Goal: Complete application form

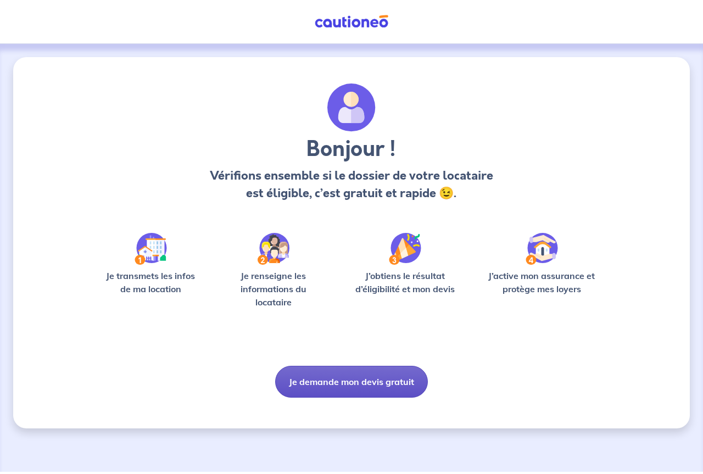
click at [362, 380] on button "Je demande mon devis gratuit" at bounding box center [351, 382] width 153 height 32
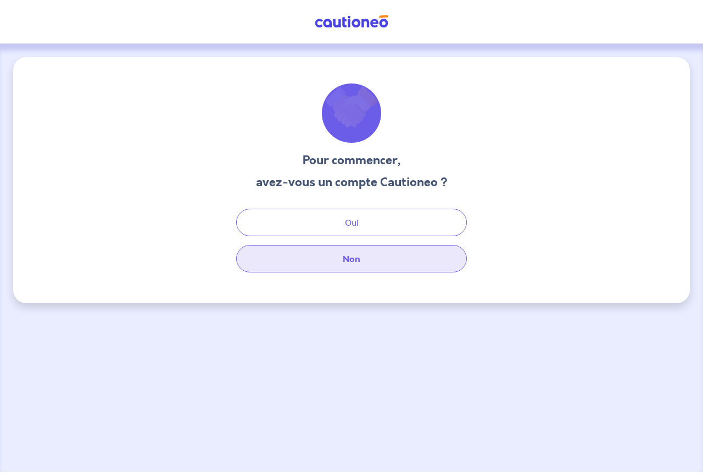
click at [362, 260] on button "Non" at bounding box center [351, 258] width 231 height 27
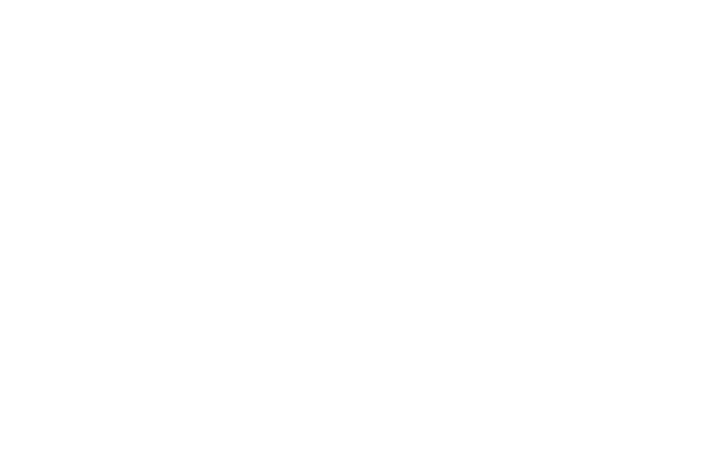
select select "FR"
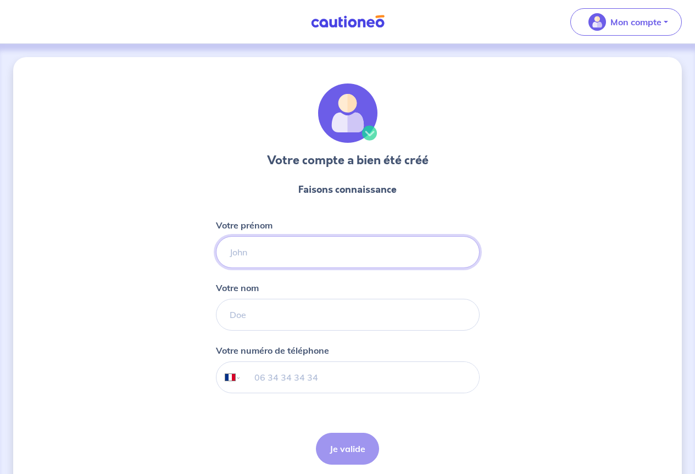
click at [255, 259] on input "Votre prénom" at bounding box center [348, 252] width 264 height 32
click at [272, 243] on input "Votre prénom" at bounding box center [348, 252] width 264 height 32
type input "SCI SMART IMMO"
click at [264, 315] on input "Votre nom" at bounding box center [348, 315] width 264 height 32
type input "klepper"
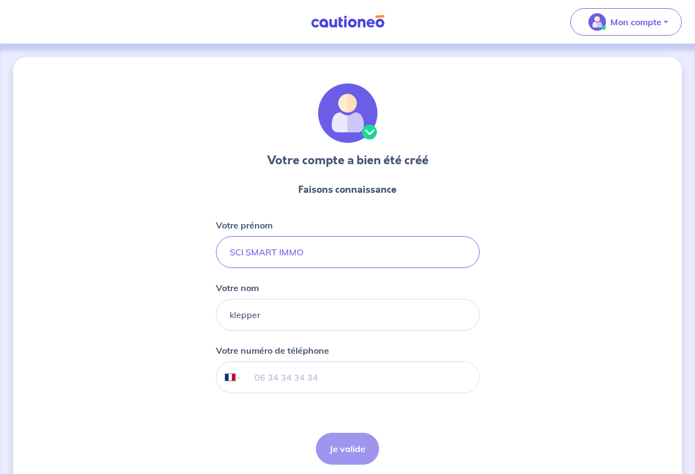
type input "06 70 10 09 15"
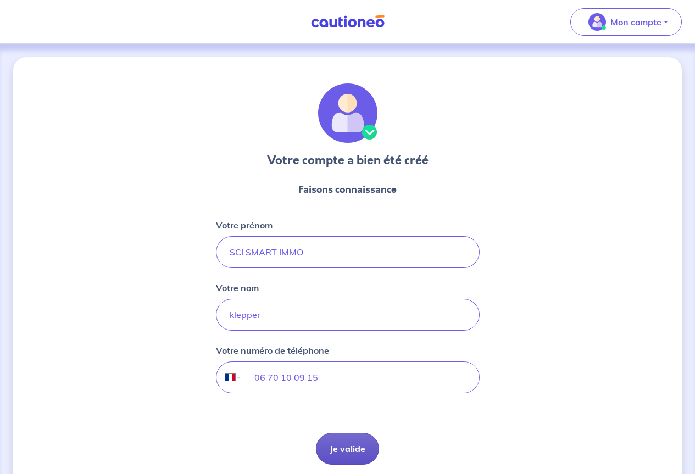
click at [346, 445] on button "Je valide" at bounding box center [347, 449] width 63 height 32
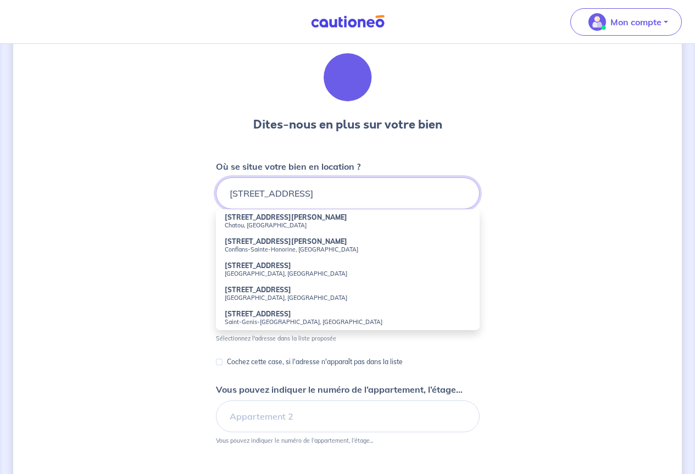
scroll to position [55, 0]
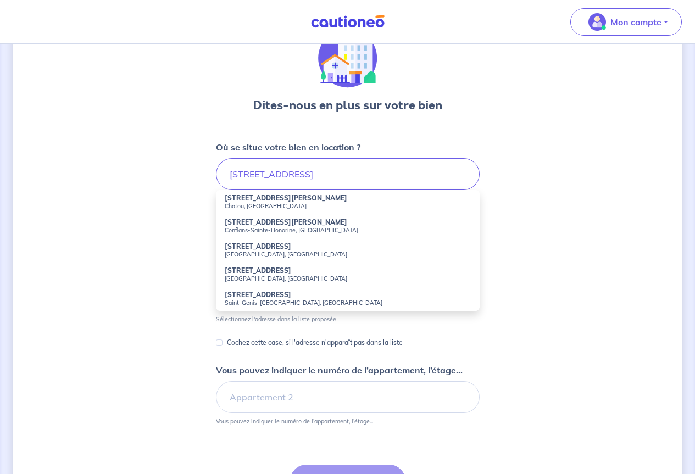
click at [569, 303] on div "Dites-nous en plus sur votre bien Où se situe votre bien en location ? [STREET_…" at bounding box center [347, 289] width 669 height 575
click at [282, 177] on input "[STREET_ADDRESS]" at bounding box center [348, 174] width 264 height 32
type input "[STREET_ADDRESS]"
click at [653, 284] on div "Dites-nous en plus sur votre bien Où se situe votre bien en location ? [STREET_…" at bounding box center [347, 289] width 669 height 575
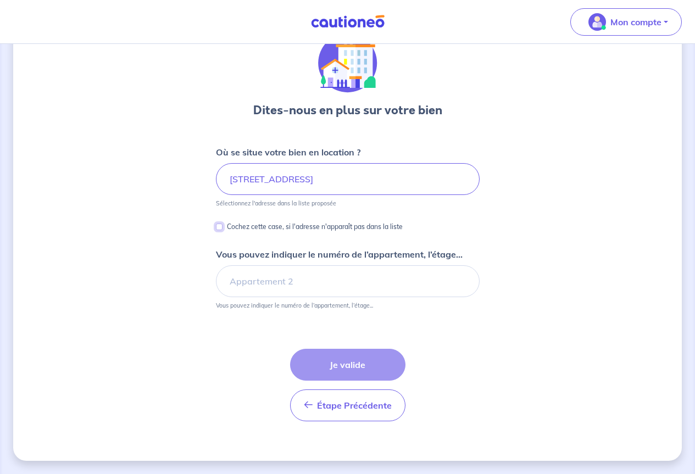
click at [219, 228] on input "Cochez cette case, si l'adresse n'apparaît pas dans la liste" at bounding box center [219, 227] width 7 height 7
checkbox input "true"
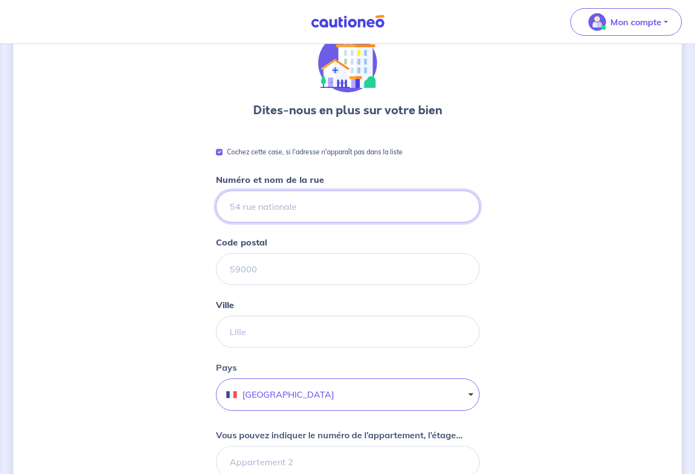
click at [290, 204] on input "Numéro et nom de la rue" at bounding box center [348, 207] width 264 height 32
type input "[STREET_ADDRESS]"
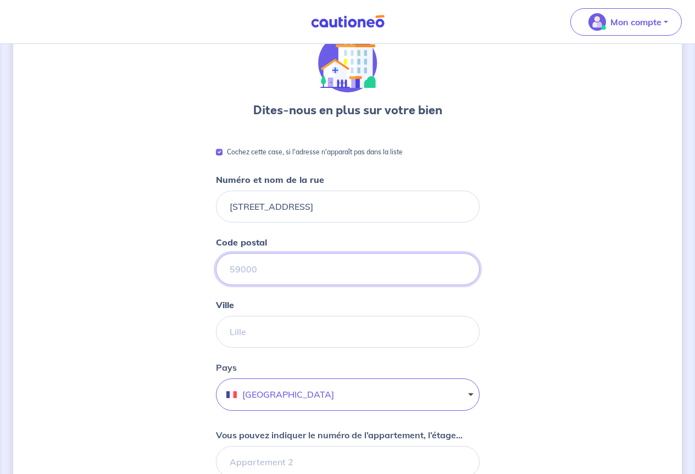
click at [263, 267] on input "Code postal" at bounding box center [348, 269] width 264 height 32
type input "43000"
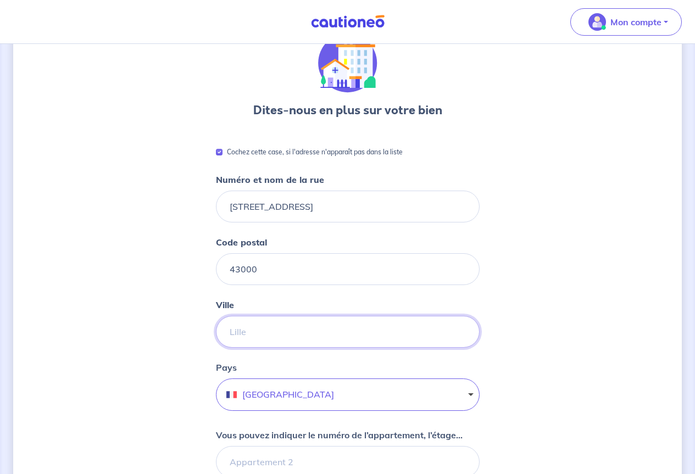
type input "LE PUY EN VELAY"
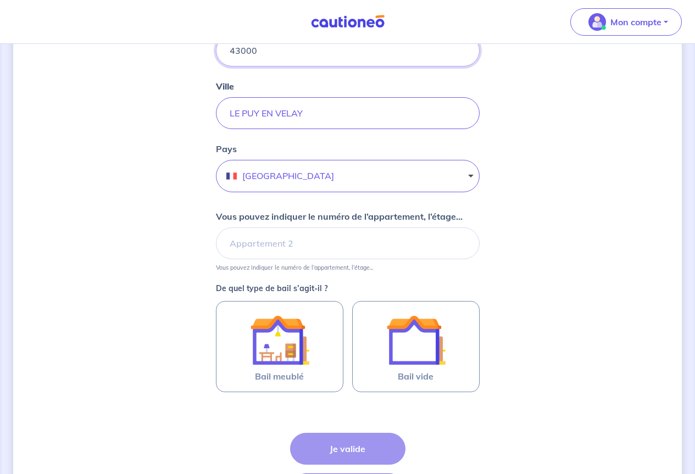
scroll to position [270, 0]
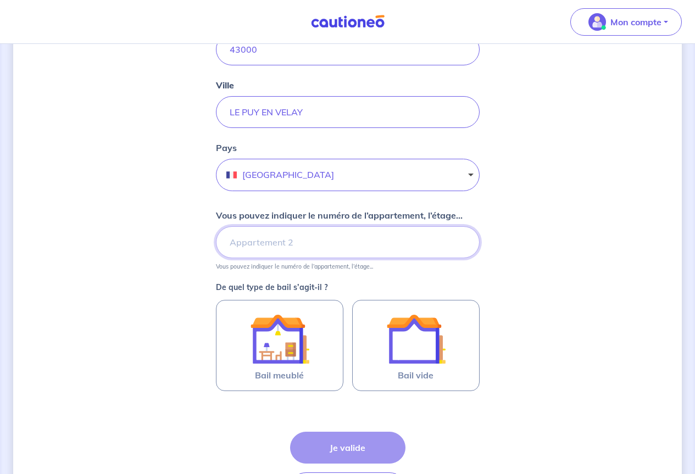
click at [227, 240] on input "Vous pouvez indiquer le numéro de l’appartement, l’étage..." at bounding box center [348, 242] width 264 height 32
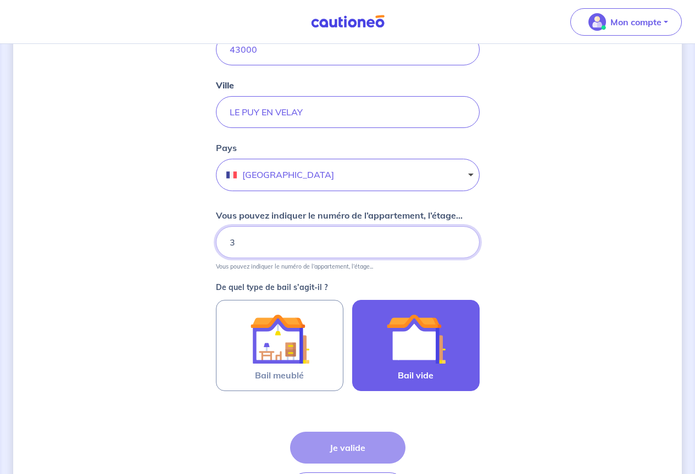
type input "3"
click at [419, 340] on img at bounding box center [415, 338] width 59 height 59
click at [0, 0] on input "Bail vide" at bounding box center [0, 0] width 0 height 0
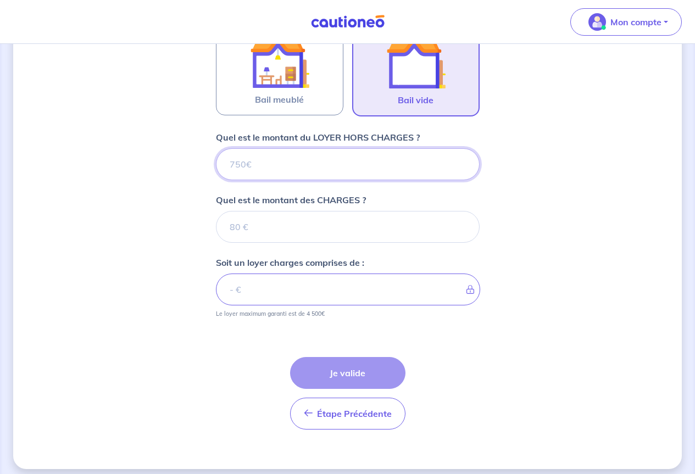
scroll to position [554, 0]
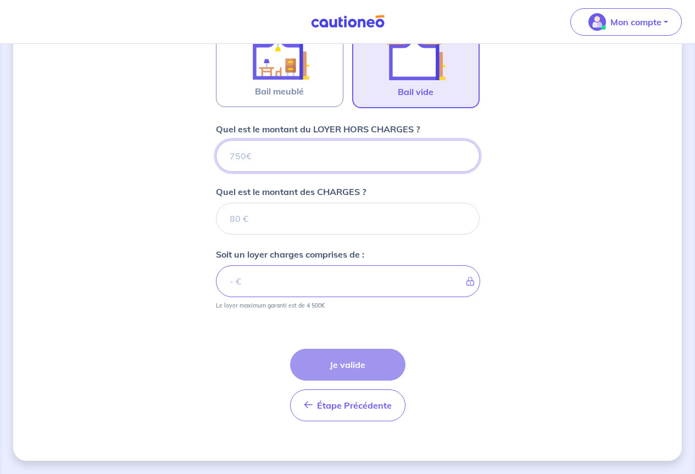
click at [255, 155] on input "Quel est le montant du LOYER HORS CHARGES ?" at bounding box center [348, 156] width 264 height 32
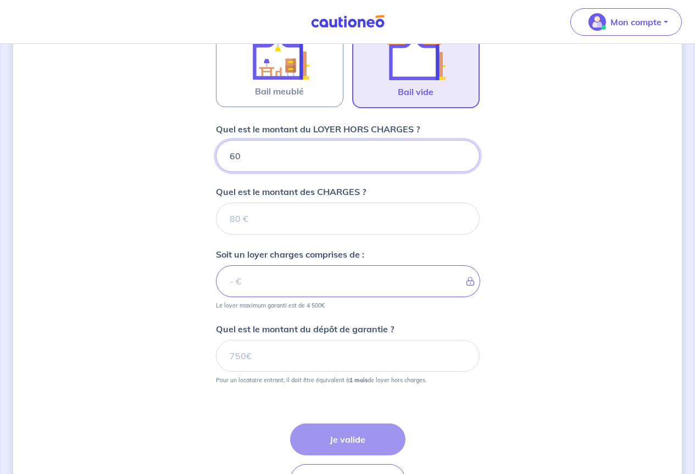
type input "600"
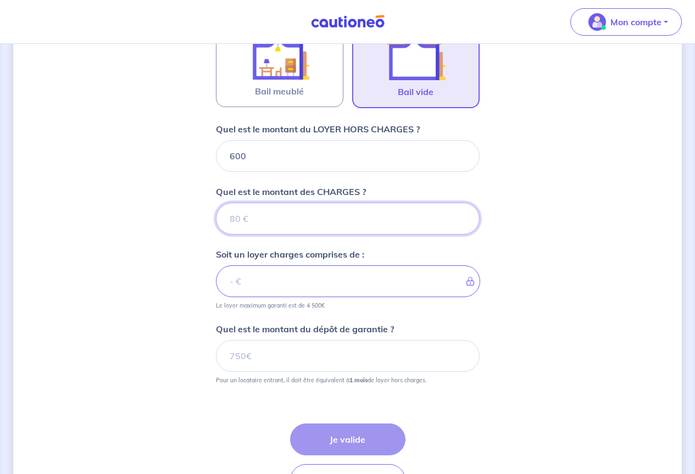
click at [244, 219] on input "Quel est le montant des CHARGES ?" at bounding box center [348, 219] width 264 height 32
type input "60"
type input "660"
type input "60"
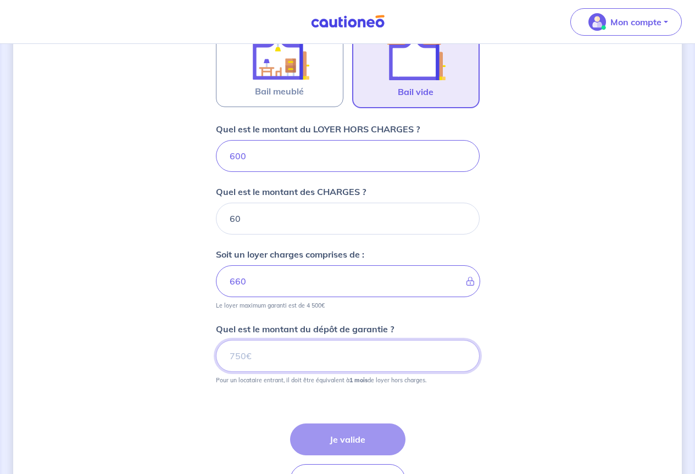
click at [248, 358] on input "Quel est le montant du dépôt de garantie ?" at bounding box center [348, 356] width 264 height 32
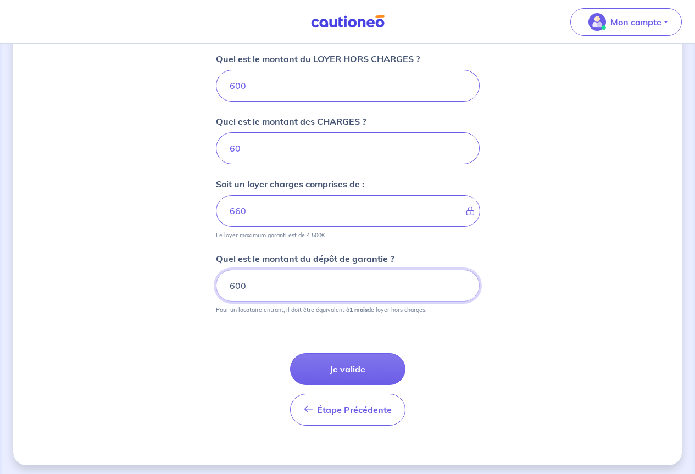
scroll to position [629, 0]
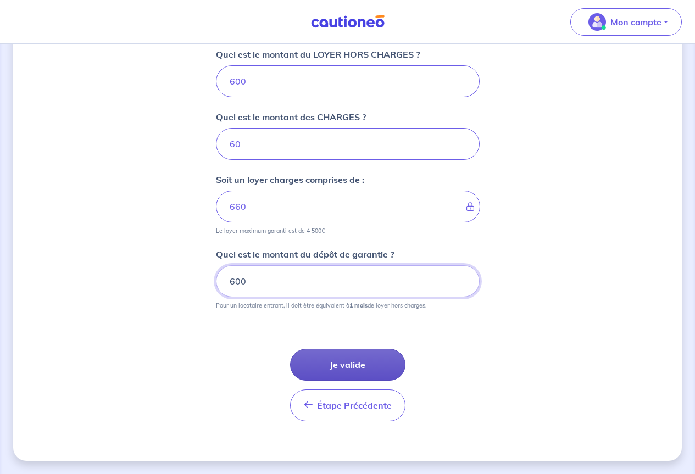
type input "600"
click at [348, 362] on button "Je valide" at bounding box center [347, 365] width 115 height 32
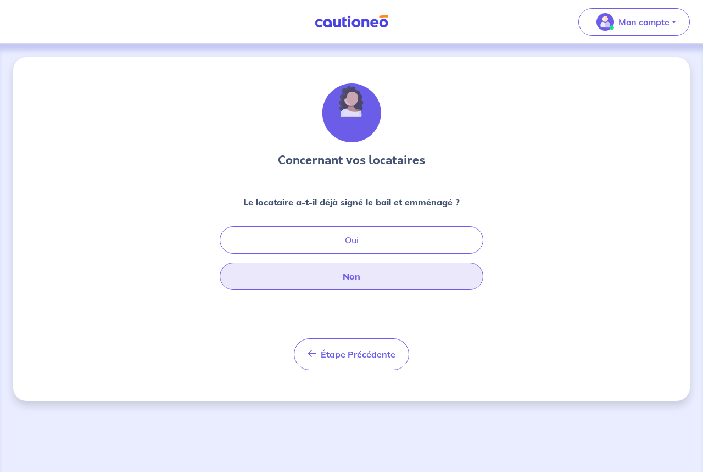
click at [353, 279] on button "Non" at bounding box center [352, 276] width 264 height 27
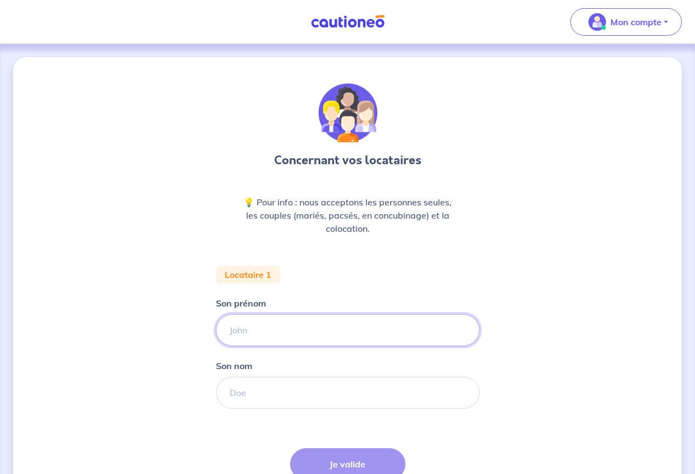
click at [238, 329] on input "Son prénom" at bounding box center [348, 330] width 264 height 32
type input "N"
type input "Baris"
click at [249, 385] on input "Son nom" at bounding box center [348, 393] width 264 height 32
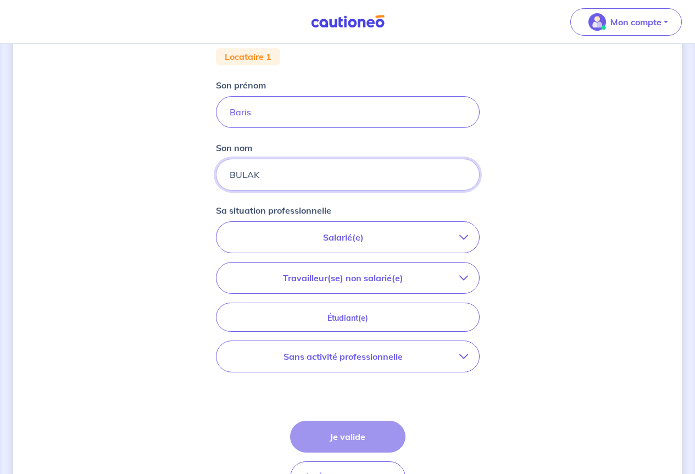
scroll to position [220, 0]
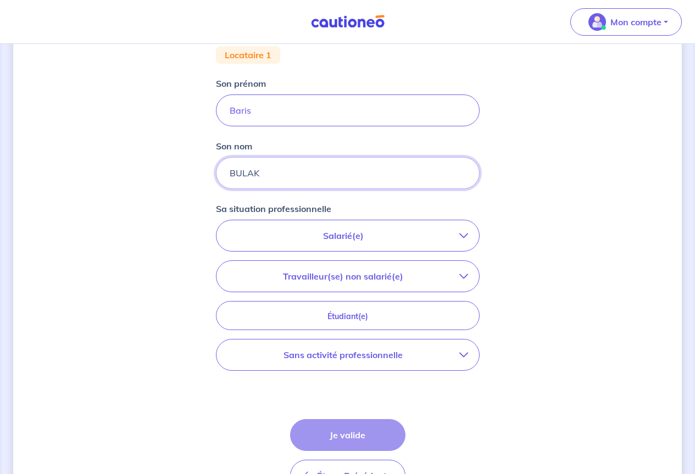
type input "BULAK"
click at [465, 274] on icon "button" at bounding box center [463, 276] width 9 height 9
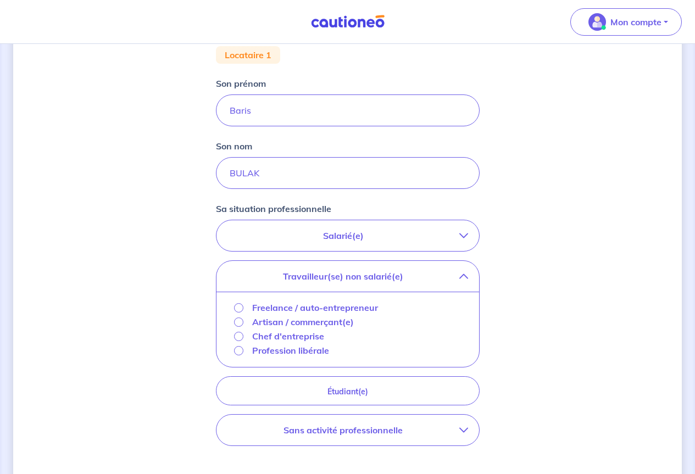
click at [246, 322] on div "Artisan / commerçant(e)" at bounding box center [294, 321] width 120 height 13
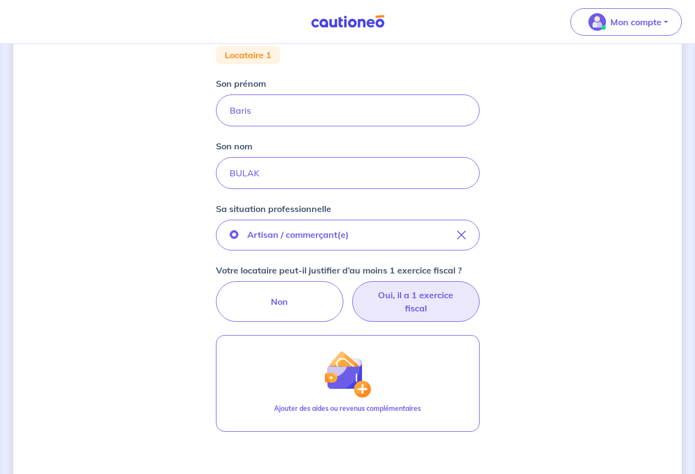
click at [420, 297] on label "Oui, il a 1 exercice fiscal" at bounding box center [415, 301] width 127 height 41
click at [351, 288] on input "Oui, il a 1 exercice fiscal" at bounding box center [347, 284] width 7 height 7
radio input "true"
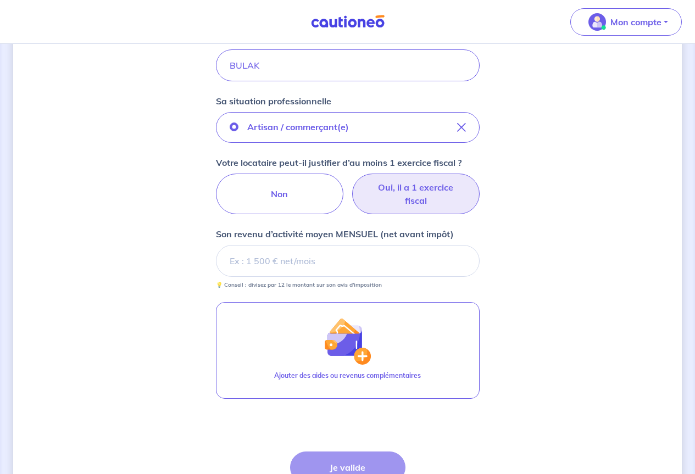
scroll to position [330, 0]
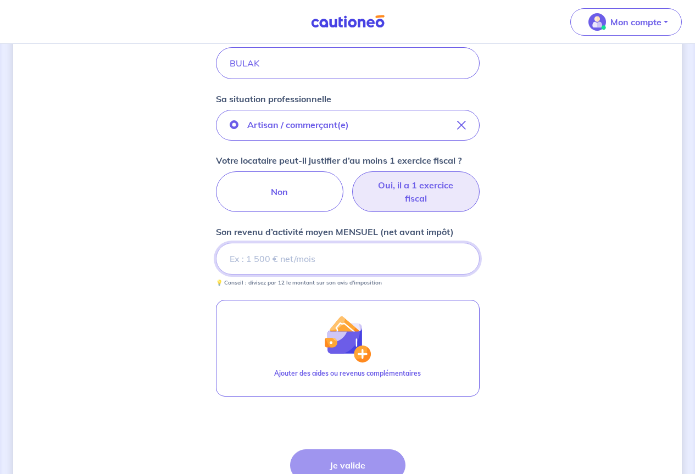
click at [254, 256] on input "Son revenu d’activité moyen MENSUEL (net avant impôt)" at bounding box center [348, 259] width 264 height 32
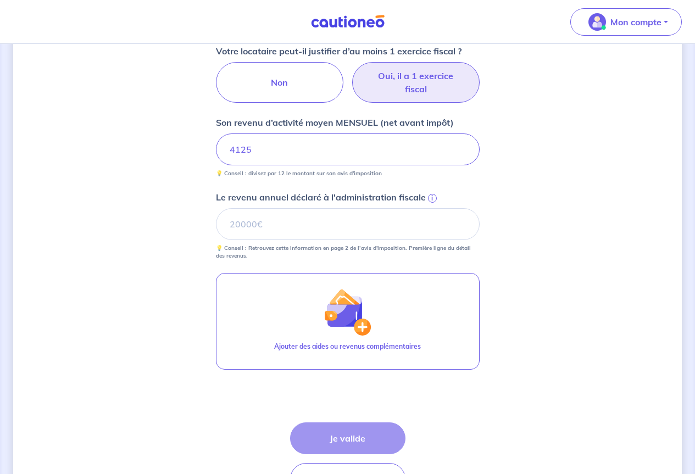
scroll to position [440, 0]
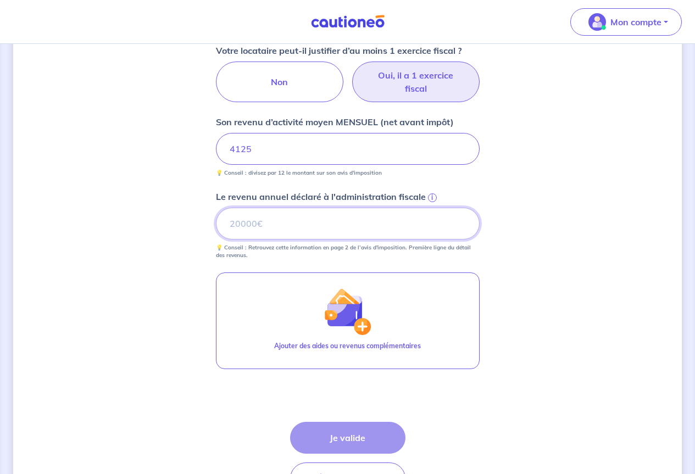
click at [254, 219] on input "Le revenu annuel déclaré à l'administration fiscale i" at bounding box center [348, 224] width 264 height 32
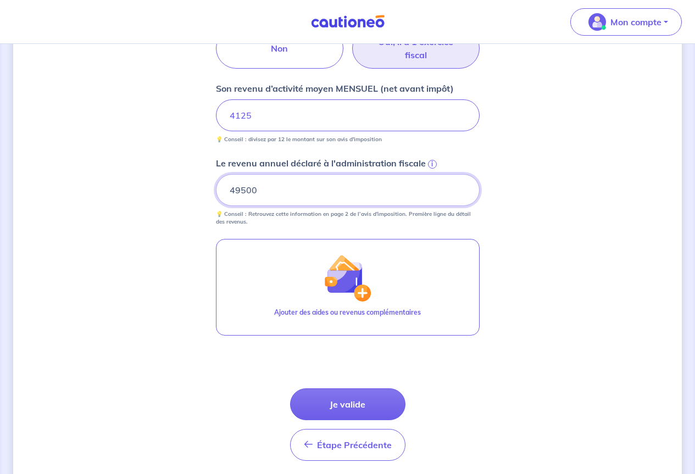
scroll to position [513, 0]
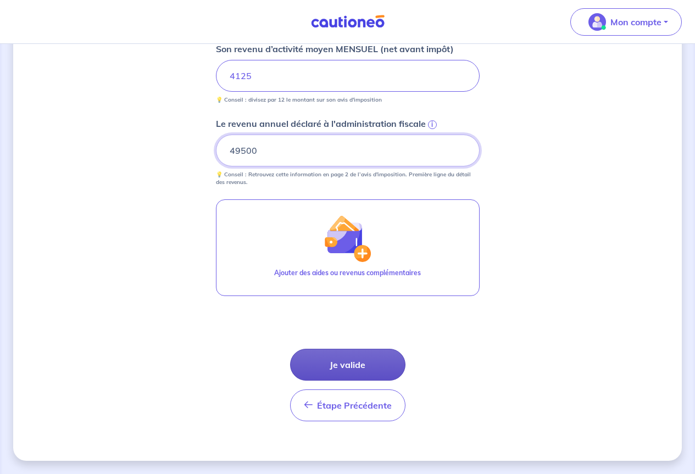
type input "49500"
click at [363, 368] on button "Je valide" at bounding box center [347, 365] width 115 height 32
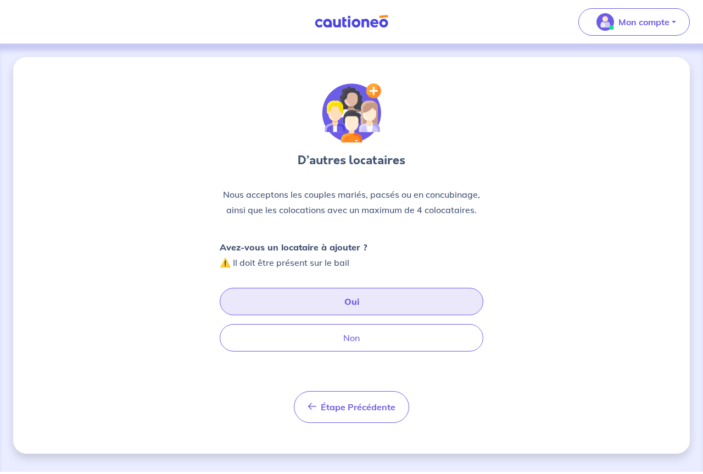
click at [348, 301] on button "Oui" at bounding box center [352, 301] width 264 height 27
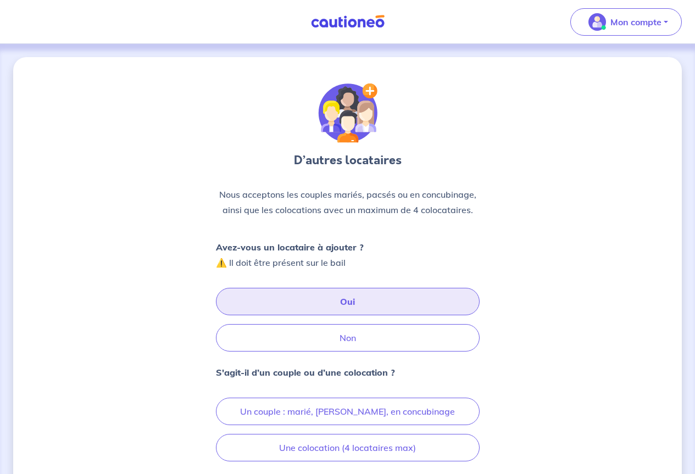
scroll to position [103, 0]
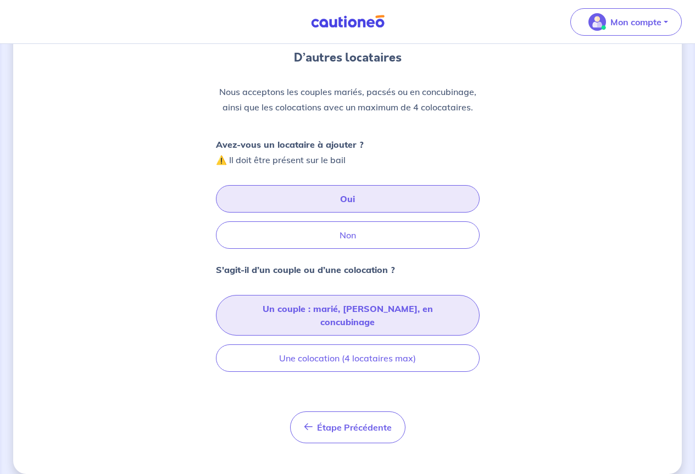
click at [339, 313] on button "Un couple : marié, [PERSON_NAME], en concubinage" at bounding box center [348, 315] width 264 height 41
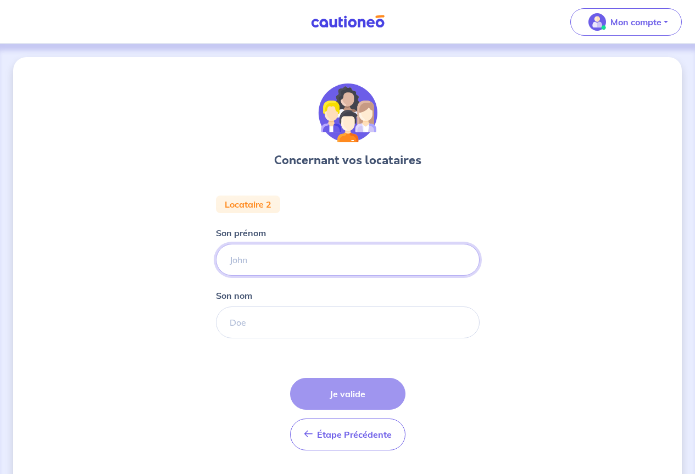
click at [248, 261] on input "Son prénom" at bounding box center [348, 260] width 264 height 32
type input "Guler"
click at [253, 329] on input "Son nom" at bounding box center [348, 323] width 264 height 32
type input "BULAK"
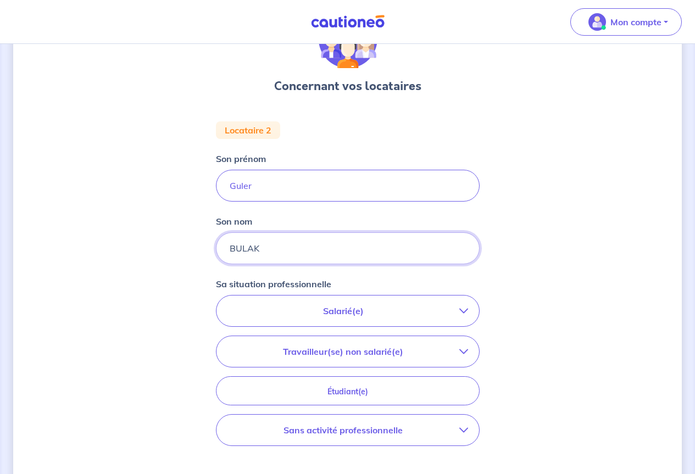
scroll to position [220, 0]
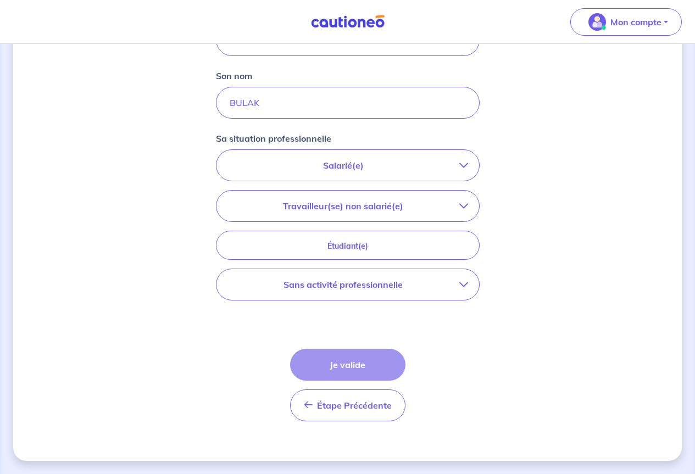
click at [462, 282] on icon "button" at bounding box center [463, 284] width 9 height 9
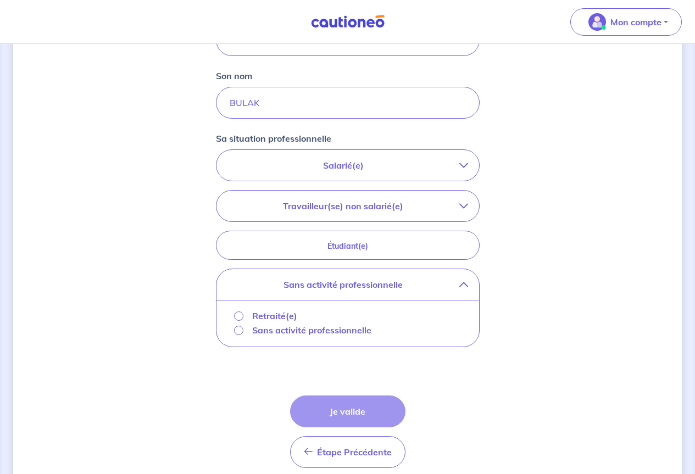
click at [306, 331] on p "Sans activité professionnelle" at bounding box center [311, 330] width 119 height 13
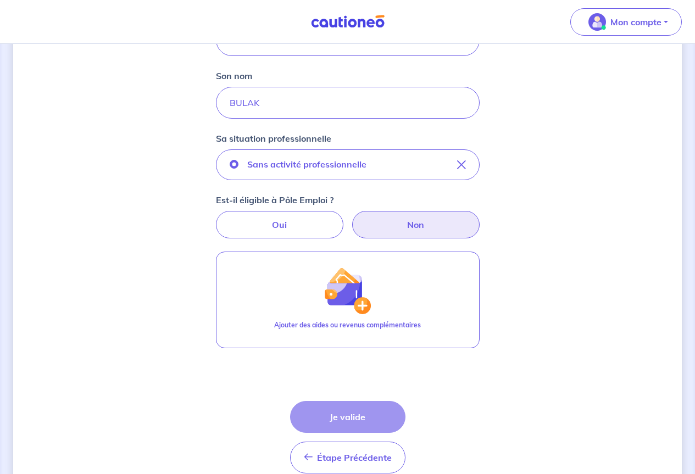
click at [415, 229] on label "Non" at bounding box center [415, 224] width 127 height 27
click at [351, 218] on input "Non" at bounding box center [347, 214] width 7 height 7
radio input "true"
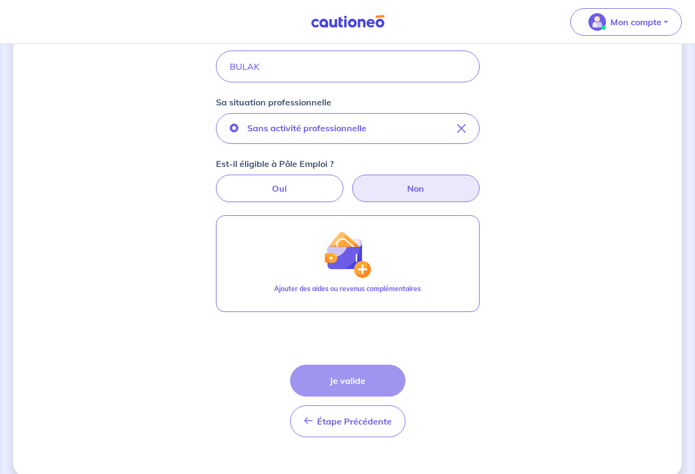
scroll to position [272, 0]
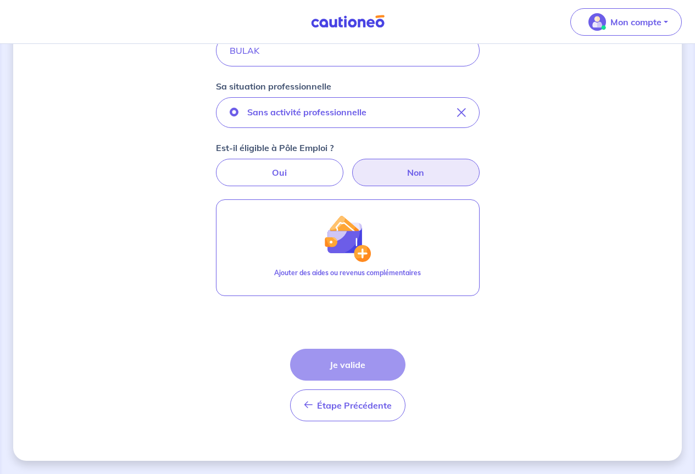
click at [348, 369] on div "Étape Précédente Précédent Je valide Je valide" at bounding box center [347, 385] width 115 height 73
click at [331, 359] on div "Étape Précédente Précédent Je valide Je valide" at bounding box center [347, 385] width 115 height 73
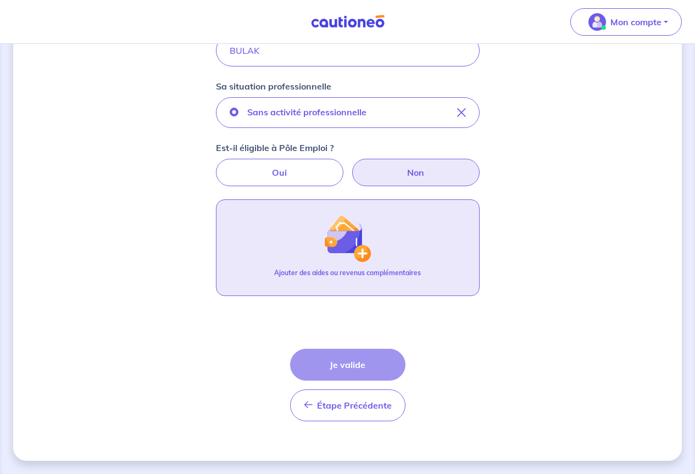
click at [357, 253] on img "button" at bounding box center [347, 238] width 47 height 47
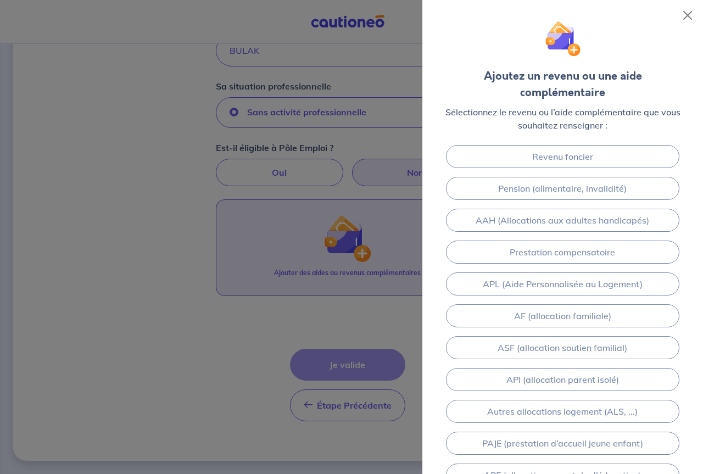
click at [357, 253] on div at bounding box center [351, 237] width 703 height 474
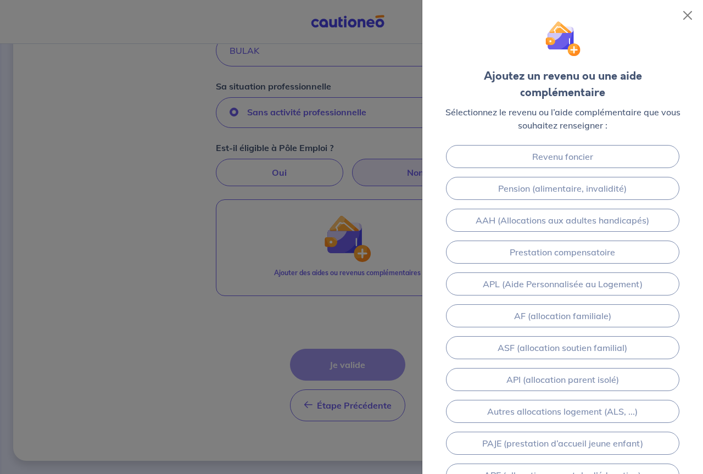
click at [143, 257] on div at bounding box center [351, 237] width 703 height 474
click at [681, 9] on button "Close" at bounding box center [688, 16] width 18 height 18
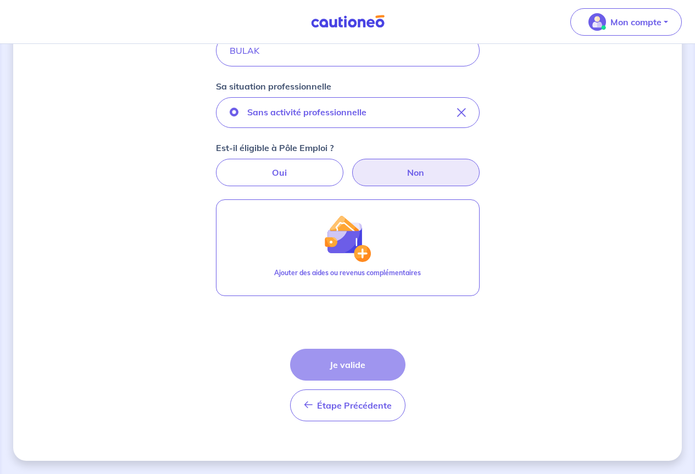
click at [332, 367] on div "Étape Précédente Précédent Je valide Je valide" at bounding box center [347, 385] width 115 height 73
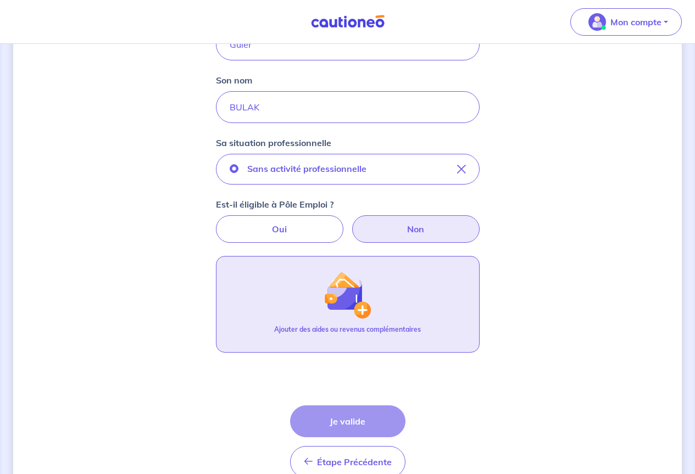
scroll to position [220, 0]
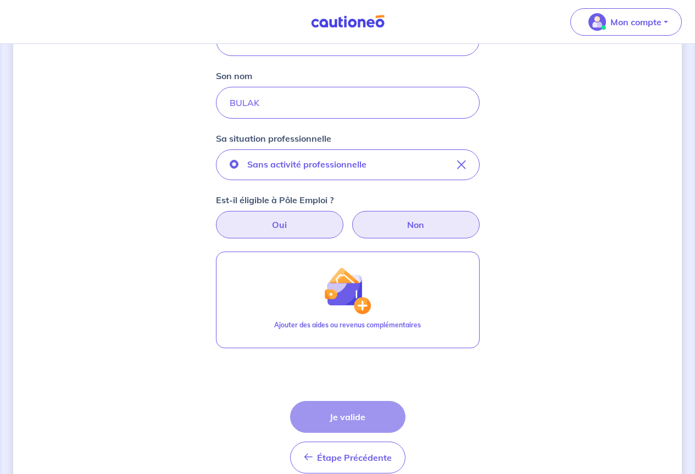
click at [273, 225] on label "Oui" at bounding box center [279, 224] width 127 height 27
click at [344, 218] on input "Oui" at bounding box center [347, 214] width 7 height 7
radio input "true"
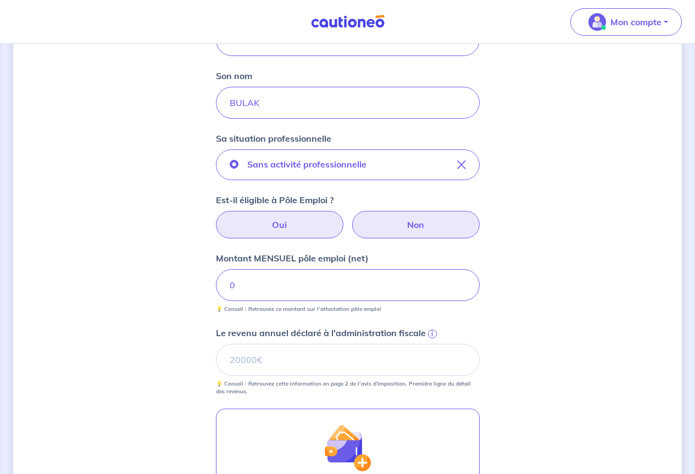
click at [418, 225] on label "Non" at bounding box center [415, 224] width 127 height 27
click at [351, 218] on input "Non" at bounding box center [347, 214] width 7 height 7
radio input "true"
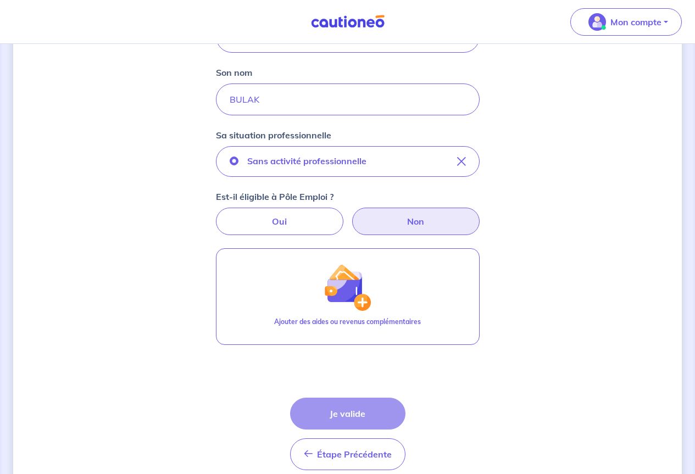
scroll to position [272, 0]
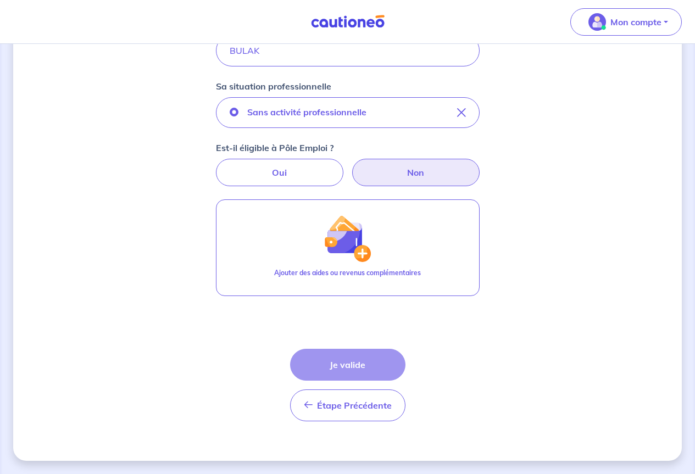
click at [335, 353] on div "Étape Précédente Précédent Je valide Je valide" at bounding box center [347, 385] width 115 height 73
click at [336, 353] on div "Étape Précédente Précédent Je valide Je valide" at bounding box center [347, 385] width 115 height 73
click at [343, 409] on span "Étape Précédente" at bounding box center [354, 405] width 75 height 11
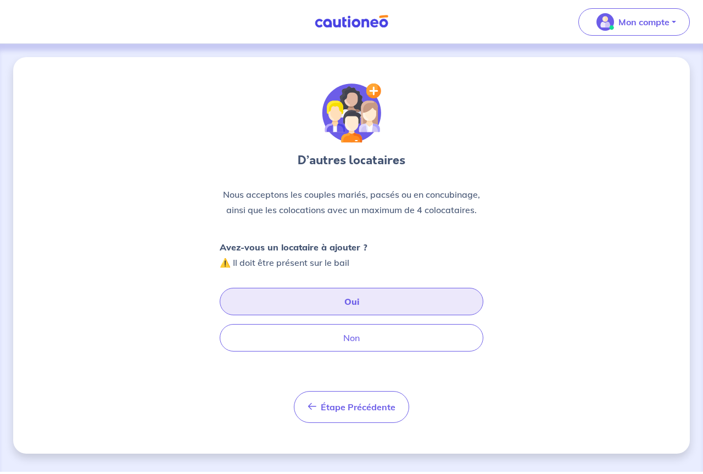
click at [345, 302] on button "Oui" at bounding box center [352, 301] width 264 height 27
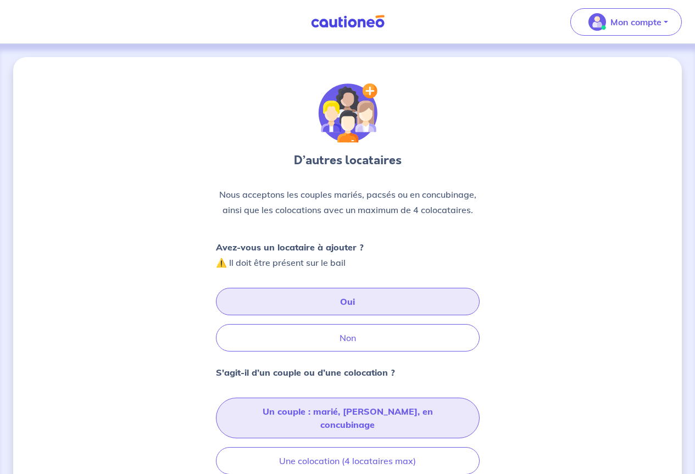
click at [377, 409] on button "Un couple : marié, [PERSON_NAME], en concubinage" at bounding box center [348, 418] width 264 height 41
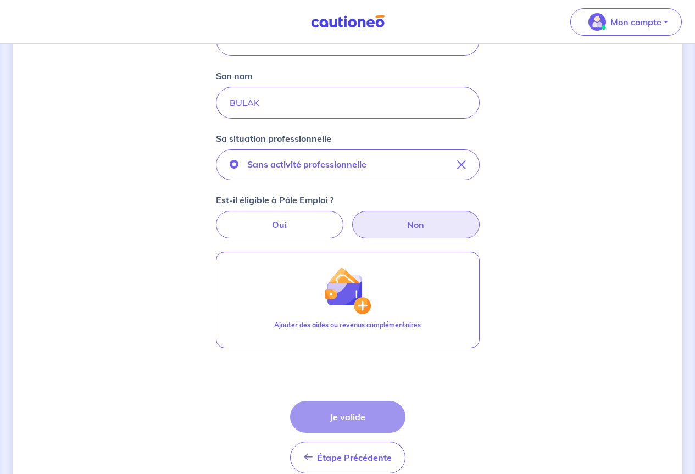
scroll to position [272, 0]
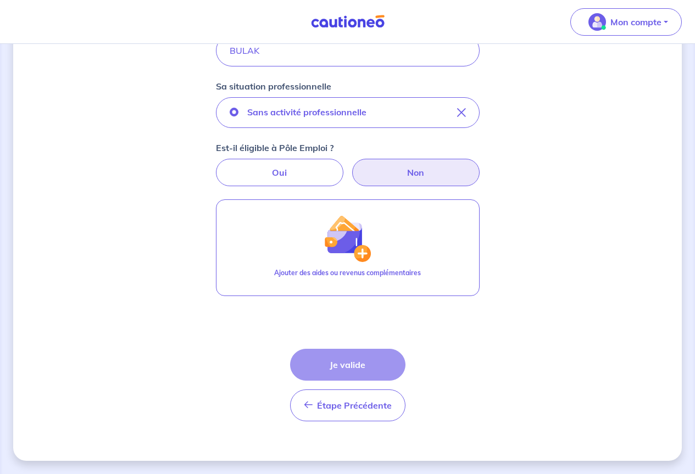
click at [361, 358] on div "Étape Précédente Précédent Je valide Je valide" at bounding box center [347, 385] width 115 height 73
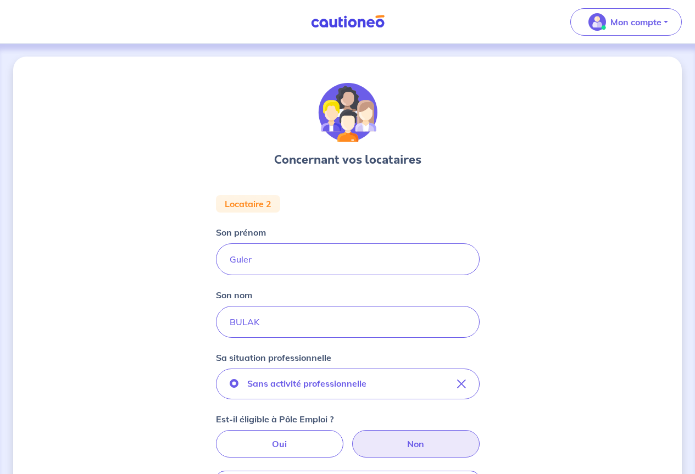
scroll to position [0, 0]
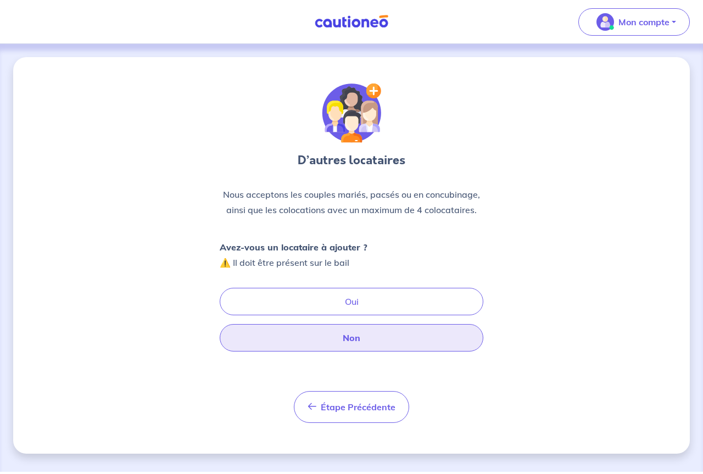
click at [349, 337] on button "Non" at bounding box center [352, 337] width 264 height 27
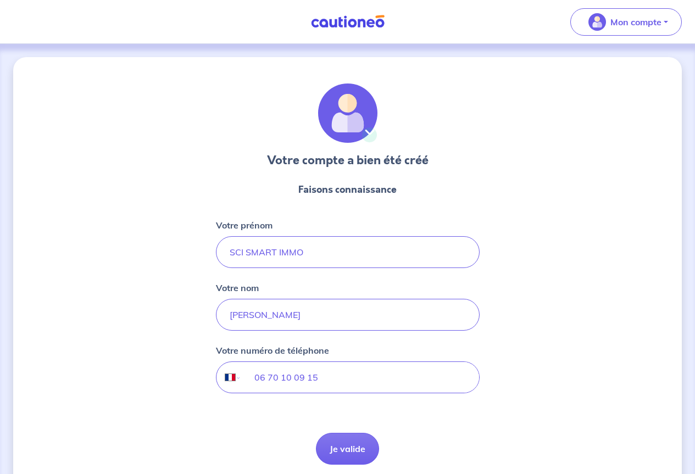
select select "FR"
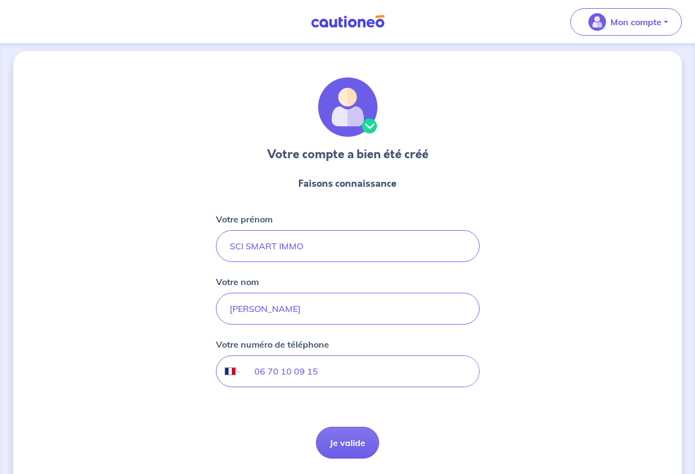
scroll to position [43, 0]
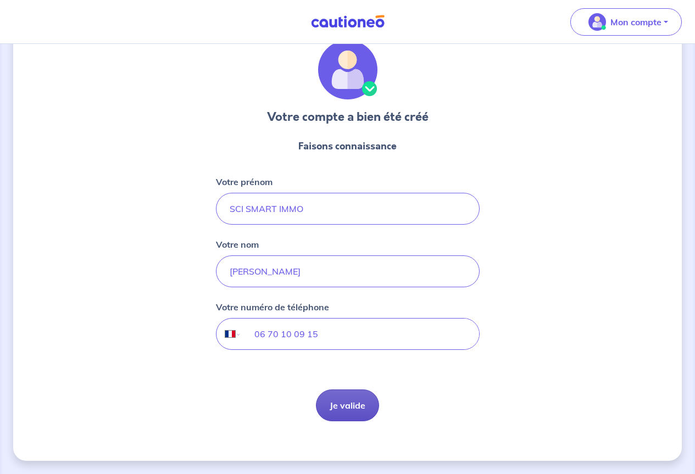
click at [348, 398] on button "Je valide" at bounding box center [347, 406] width 63 height 32
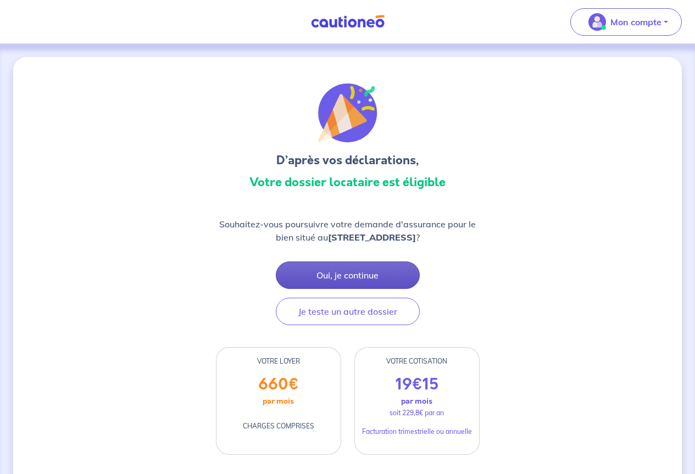
click at [358, 273] on button "Oui, je continue" at bounding box center [348, 275] width 144 height 27
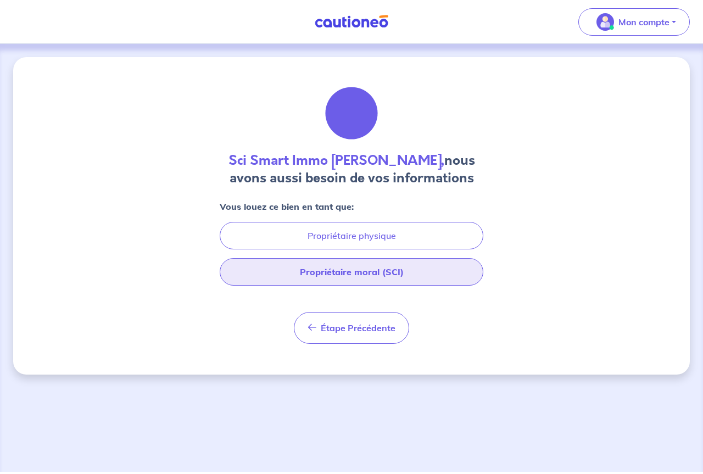
click at [329, 270] on button "Propriétaire moral (SCI)" at bounding box center [352, 271] width 264 height 27
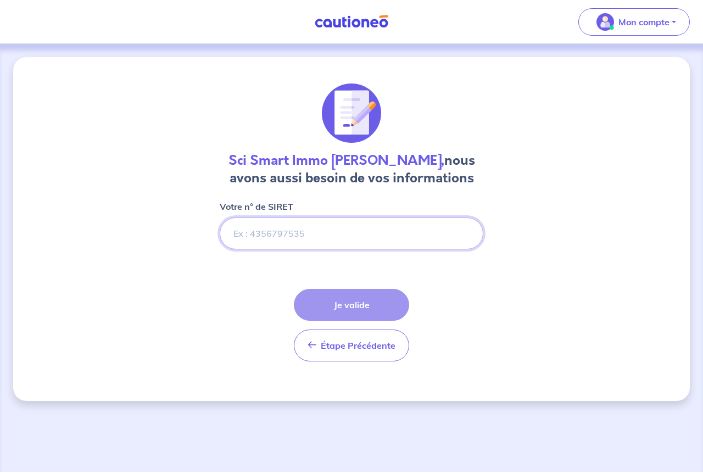
click at [301, 233] on input "Votre n° de SIRET" at bounding box center [352, 234] width 264 height 32
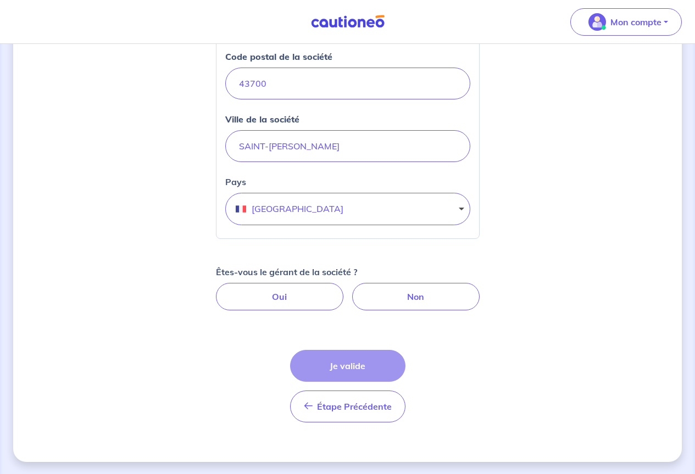
scroll to position [420, 0]
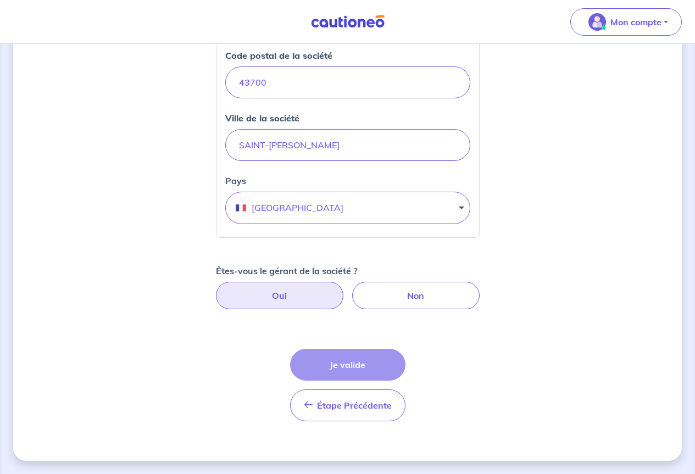
type input "47854327500018"
click at [294, 297] on label "Oui" at bounding box center [279, 295] width 127 height 27
click at [344, 289] on input "Oui" at bounding box center [347, 285] width 7 height 7
radio input "true"
select select "FR"
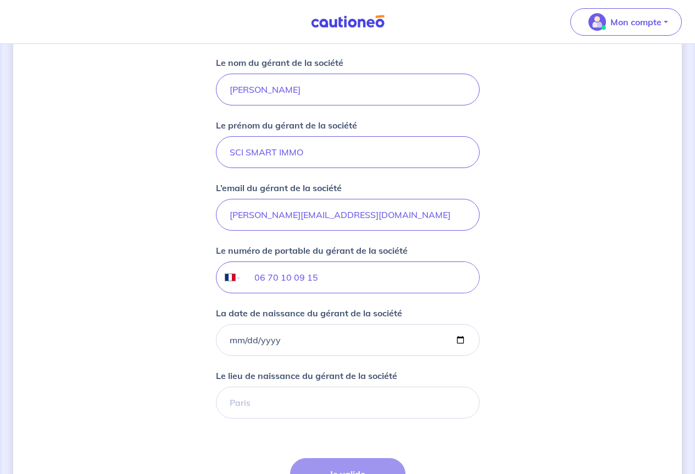
scroll to position [749, 0]
click at [229, 339] on input "La date de naissance du gérant de la société" at bounding box center [348, 340] width 264 height 32
type input "1962-11-13"
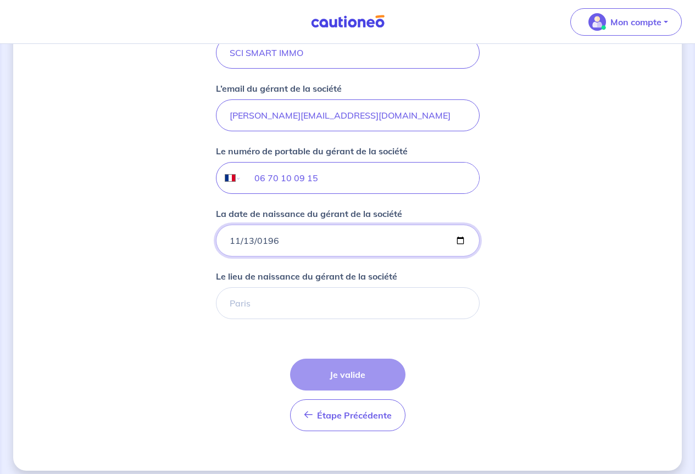
scroll to position [858, 0]
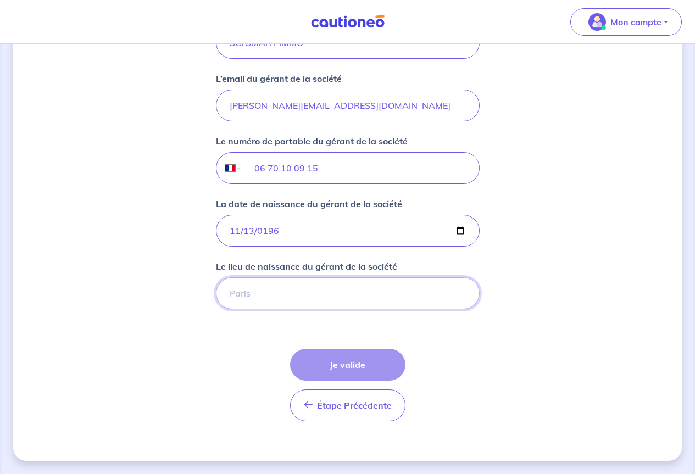
drag, startPoint x: 275, startPoint y: 291, endPoint x: 301, endPoint y: 292, distance: 25.9
click at [275, 291] on input "Le lieu de naissance du gérant de la société" at bounding box center [348, 293] width 264 height 32
type input "Q"
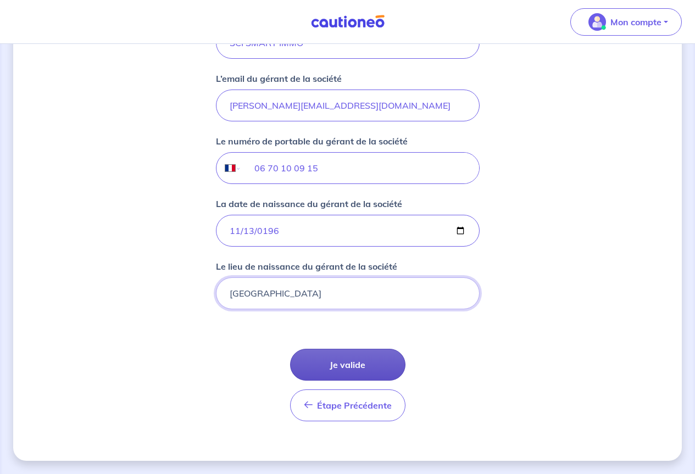
type input "St Etienne"
click at [349, 363] on button "Je valide" at bounding box center [347, 365] width 115 height 32
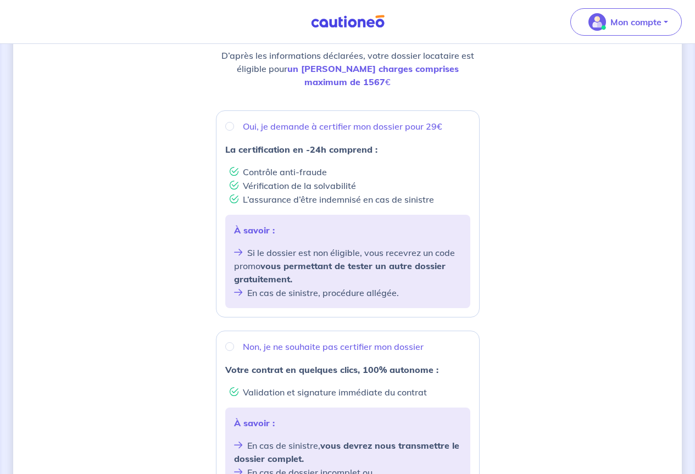
scroll to position [165, 0]
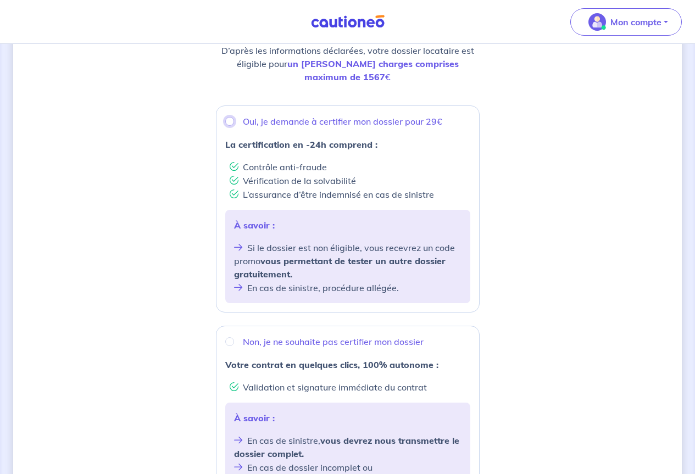
click at [229, 117] on input "Oui, je demande à certifier mon dossier pour 29€" at bounding box center [229, 121] width 9 height 9
radio input "true"
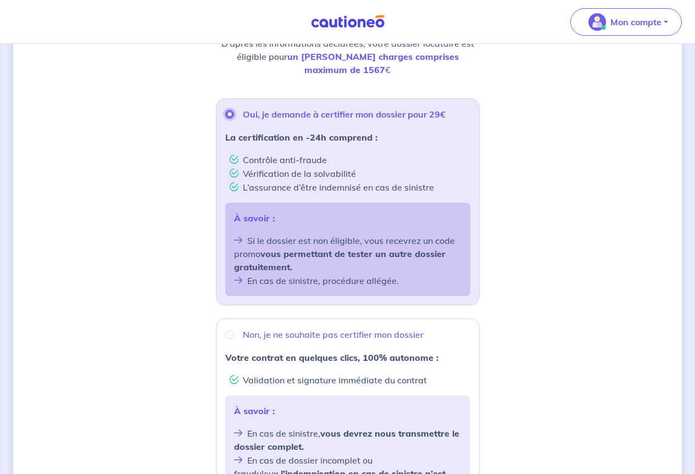
scroll to position [330, 0]
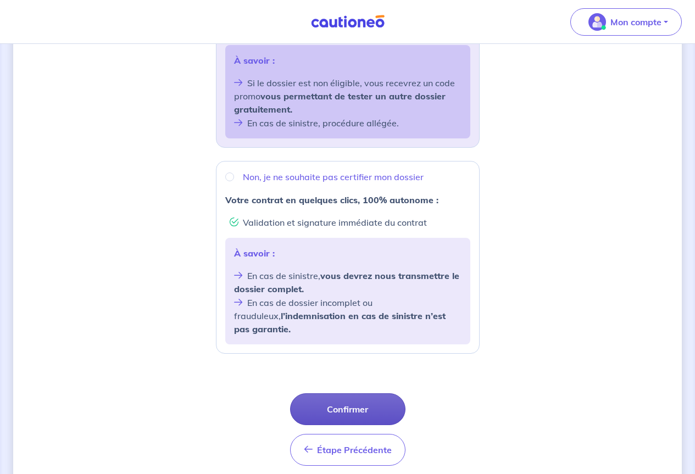
click at [342, 393] on button "Confirmer" at bounding box center [347, 409] width 115 height 32
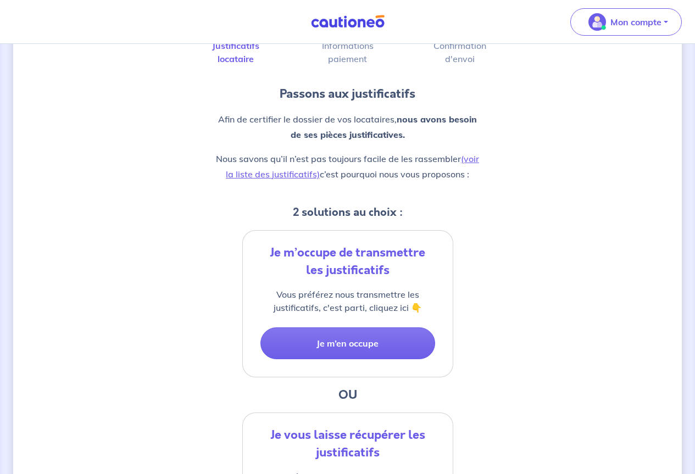
scroll to position [50, 0]
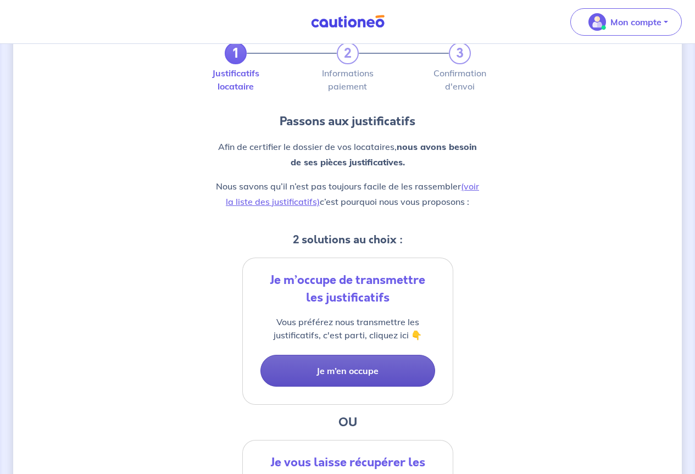
click at [360, 374] on button "Je m’en occupe" at bounding box center [347, 371] width 175 height 32
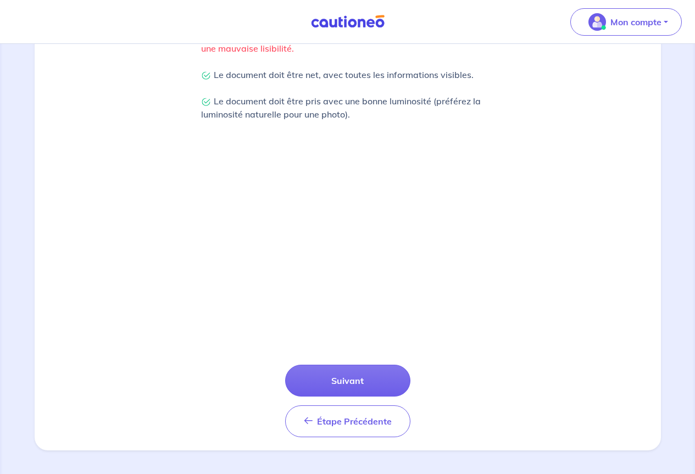
scroll to position [280, 0]
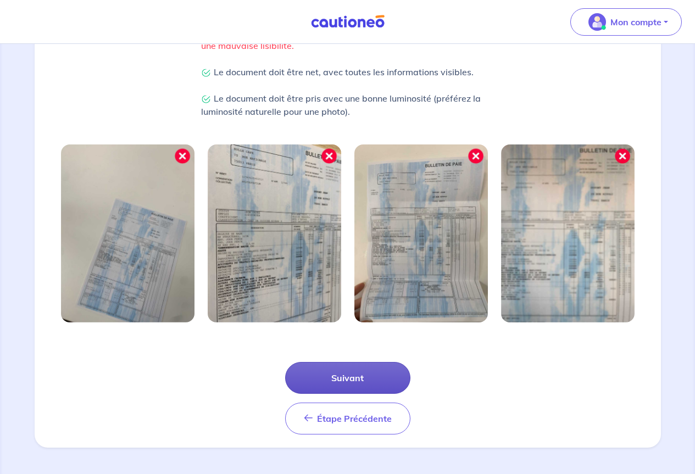
click at [363, 373] on button "Suivant" at bounding box center [347, 378] width 125 height 32
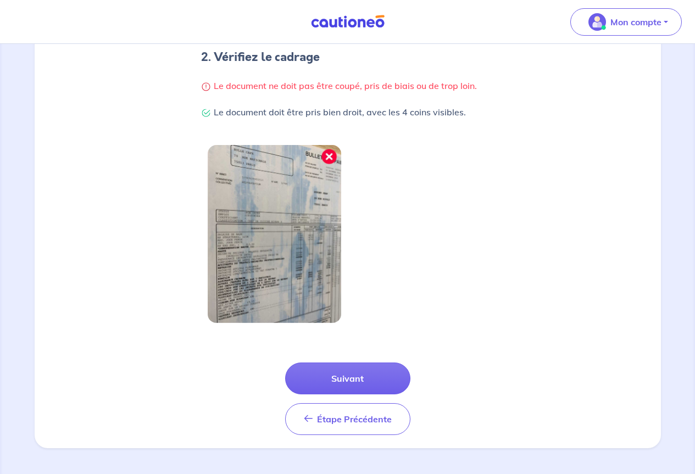
scroll to position [227, 0]
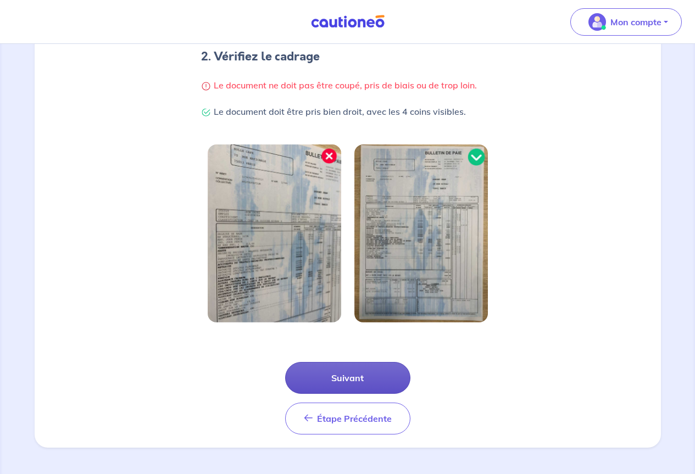
click at [336, 375] on button "Suivant" at bounding box center [347, 378] width 125 height 32
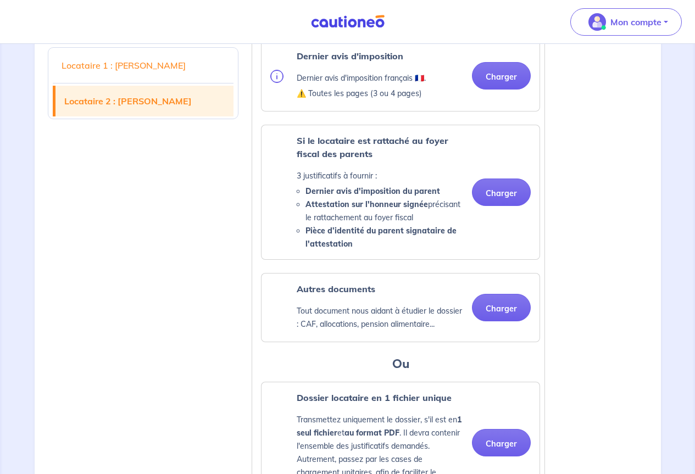
scroll to position [1429, 0]
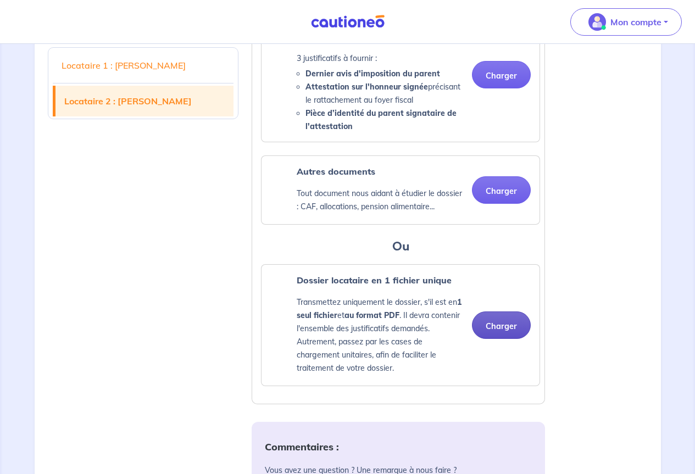
click at [502, 328] on button "Charger" at bounding box center [501, 325] width 59 height 27
click at [513, 325] on button "Charger" at bounding box center [501, 325] width 59 height 27
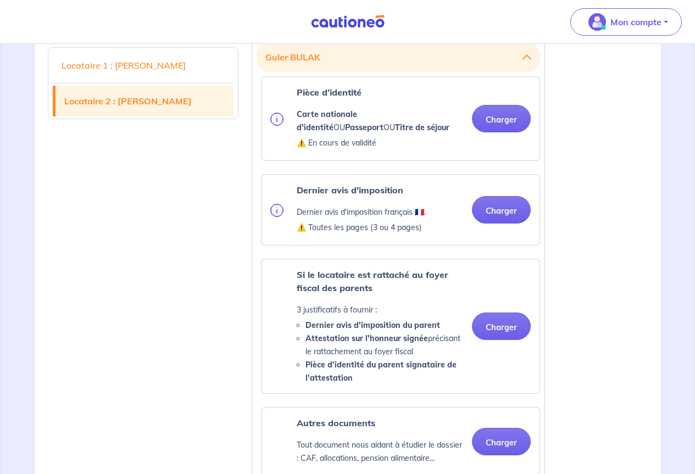
scroll to position [977, 0]
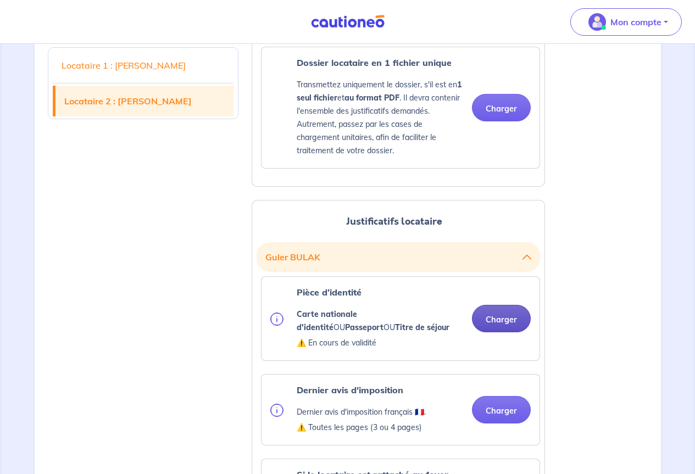
click at [498, 315] on button "Charger" at bounding box center [501, 318] width 59 height 27
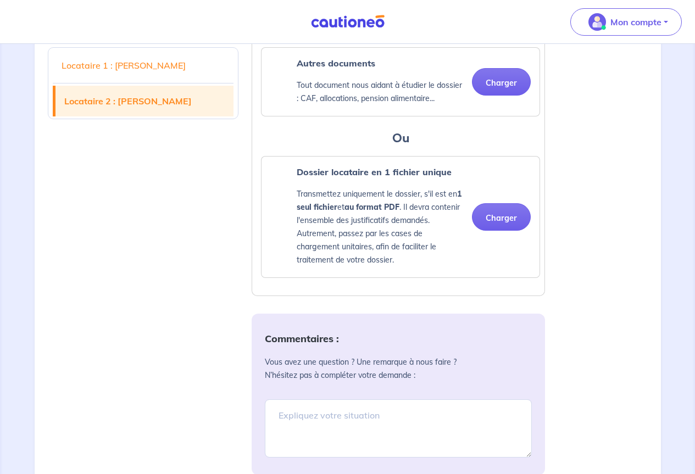
scroll to position [1526, 0]
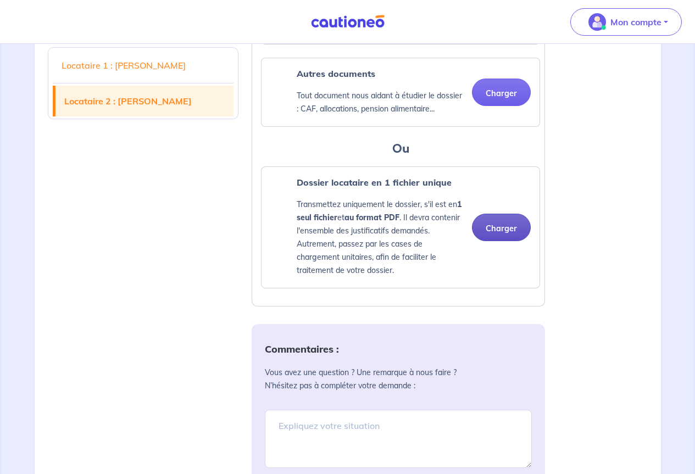
click at [504, 226] on button "Charger" at bounding box center [501, 227] width 59 height 27
